Goal: Find specific page/section: Find specific page/section

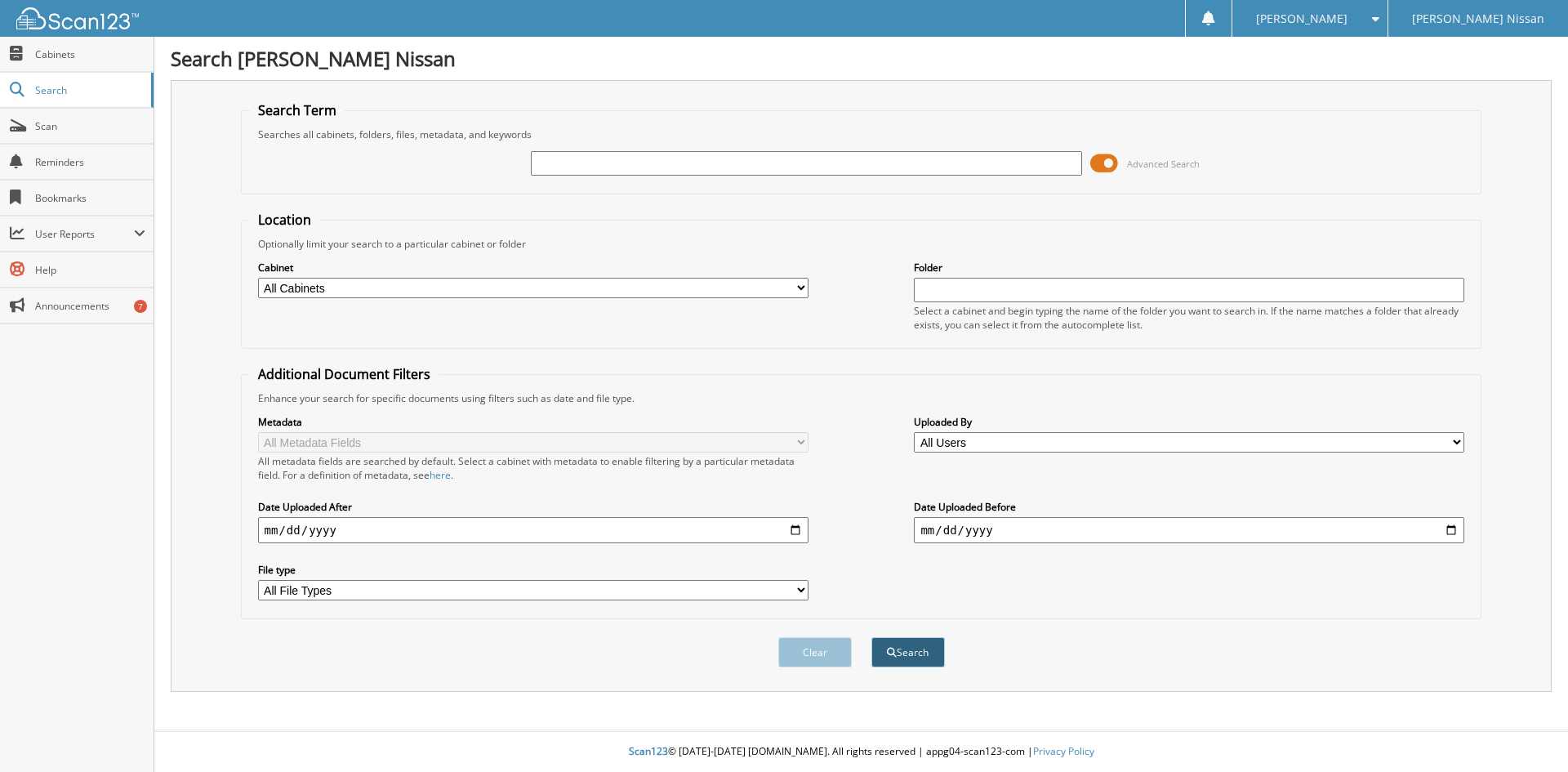
click at [908, 654] on button "Search" at bounding box center [908, 653] width 73 height 30
click at [571, 158] on input "text" at bounding box center [806, 163] width 550 height 25
type input "6139622"
click at [872, 637] on button "Search" at bounding box center [908, 653] width 73 height 30
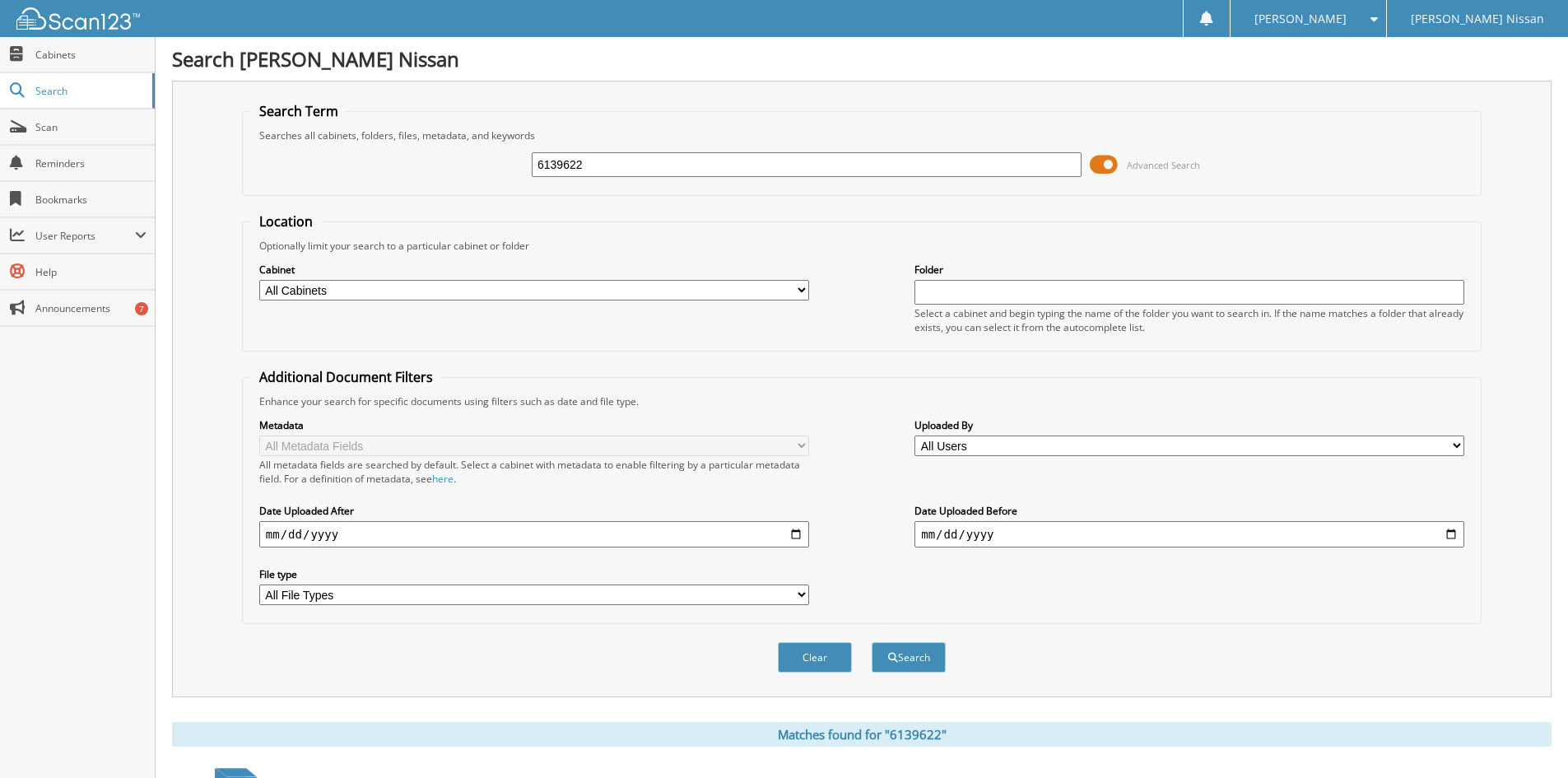
click at [800, 288] on select "All Cabinets CANCELLATIONS INTERCOMPANY PARTS RENTALS SERVICE WE OWE" at bounding box center [534, 291] width 550 height 21
select select "12963"
click at [259, 280] on select "All Cabinets CANCELLATIONS INTERCOMPANY PARTS RENTALS SERVICE WE OWE" at bounding box center [534, 291] width 550 height 21
click at [919, 655] on button "Search" at bounding box center [908, 658] width 74 height 31
click at [54, 129] on span "Scan" at bounding box center [91, 127] width 111 height 14
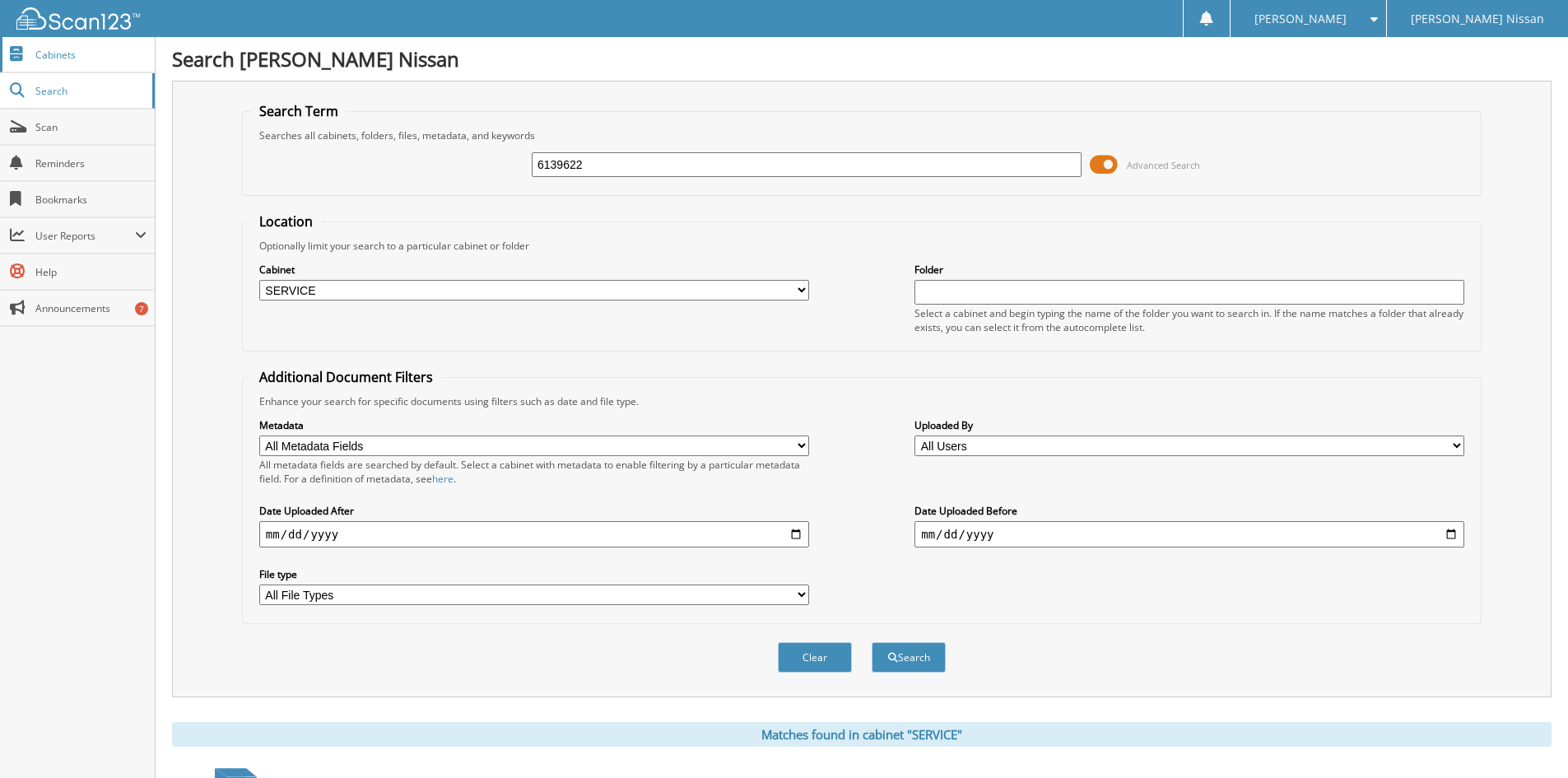
click at [56, 53] on span "Cabinets" at bounding box center [91, 54] width 111 height 14
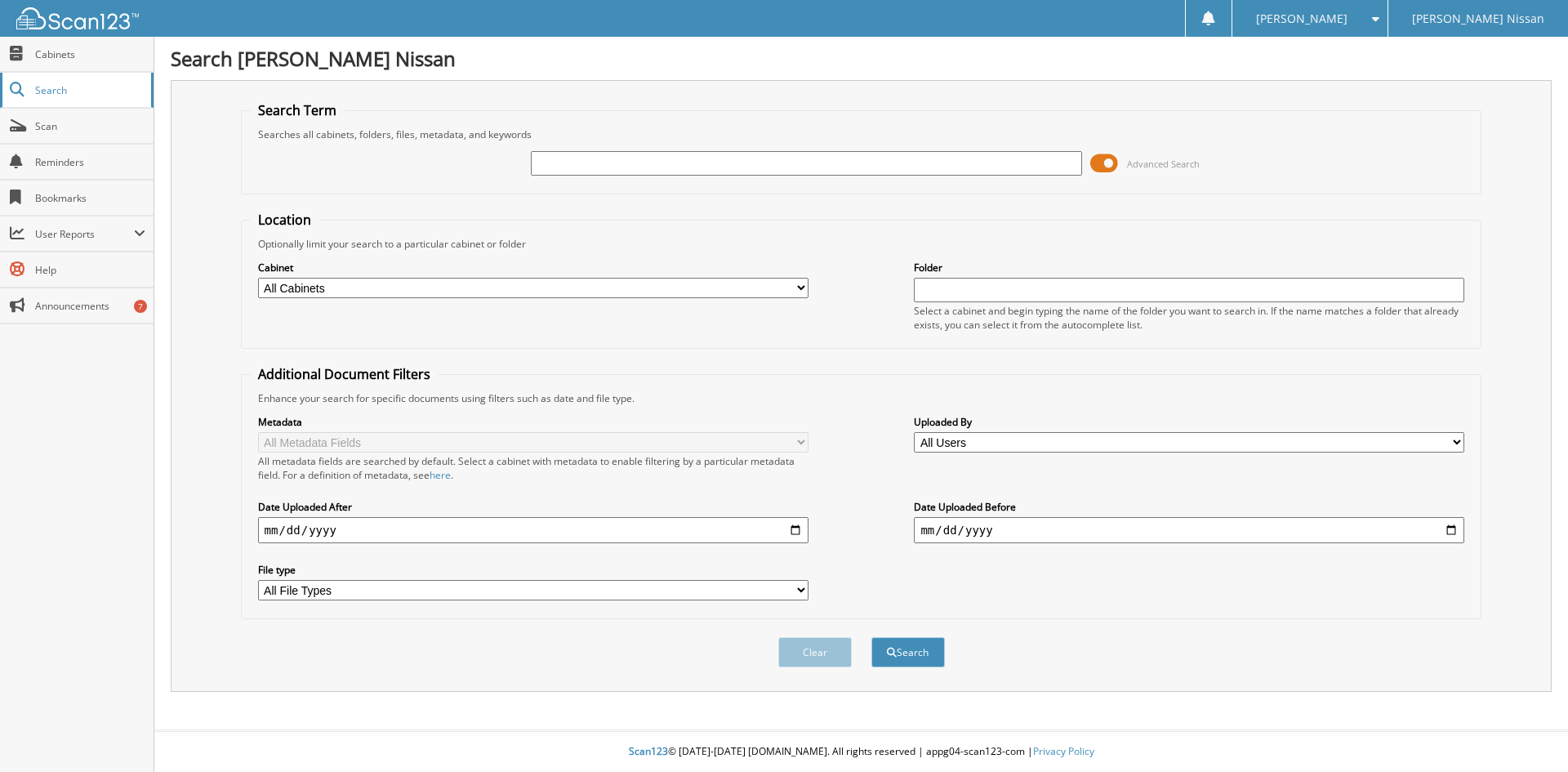
click at [52, 91] on span "Search" at bounding box center [89, 90] width 108 height 14
click at [52, 55] on span "Cabinets" at bounding box center [90, 54] width 110 height 14
click at [46, 53] on span "Cabinets" at bounding box center [90, 54] width 110 height 14
click at [52, 87] on span "Search" at bounding box center [89, 90] width 108 height 14
drag, startPoint x: 0, startPoint y: 0, endPoint x: 60, endPoint y: 57, distance: 82.8
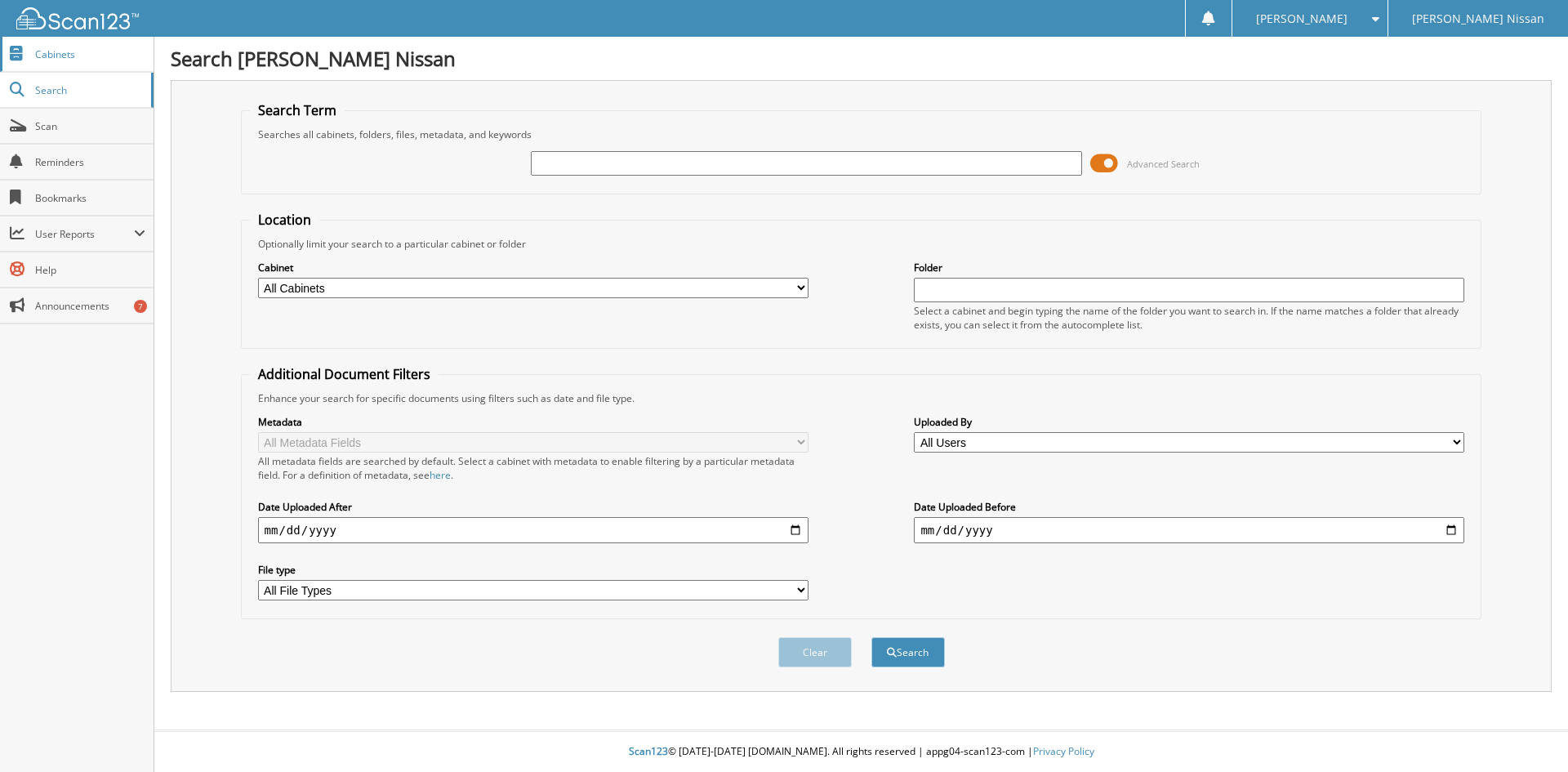
click at [60, 57] on span "Cabinets" at bounding box center [90, 54] width 110 height 14
